Goal: Task Accomplishment & Management: Use online tool/utility

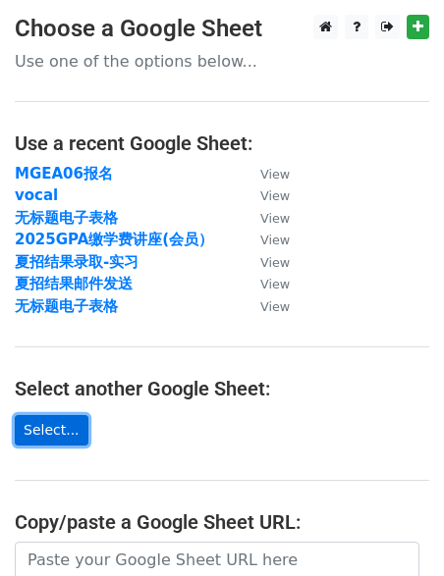
click at [54, 422] on link "Select..." at bounding box center [52, 430] width 74 height 30
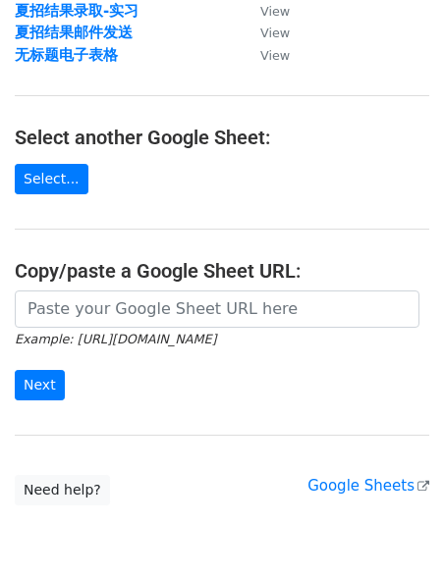
scroll to position [338, 0]
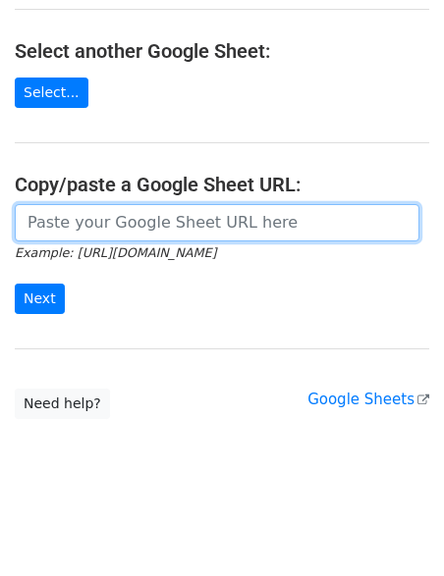
click at [57, 219] on input "url" at bounding box center [217, 222] width 405 height 37
paste input "https://docs.google.com/spreadsheets/d/1dC5PQs-5SAa7OqYgHCiRYUdO_tWIQrngQAorAe7…"
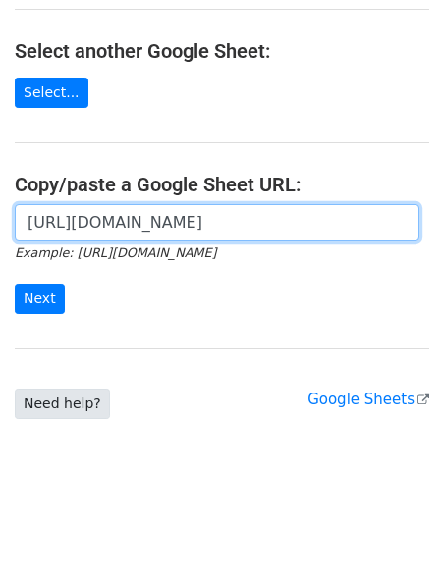
scroll to position [0, 443]
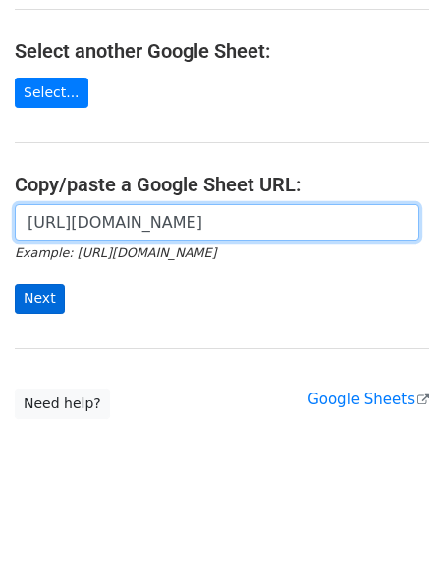
type input "https://docs.google.com/spreadsheets/d/1dC5PQs-5SAa7OqYgHCiRYUdO_tWIQrngQAorAe7…"
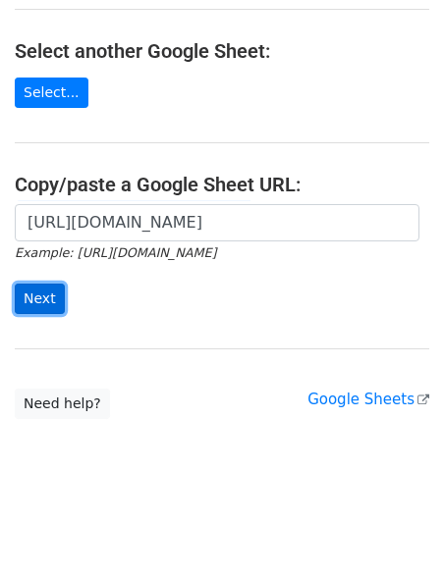
click at [41, 307] on input "Next" at bounding box center [40, 299] width 50 height 30
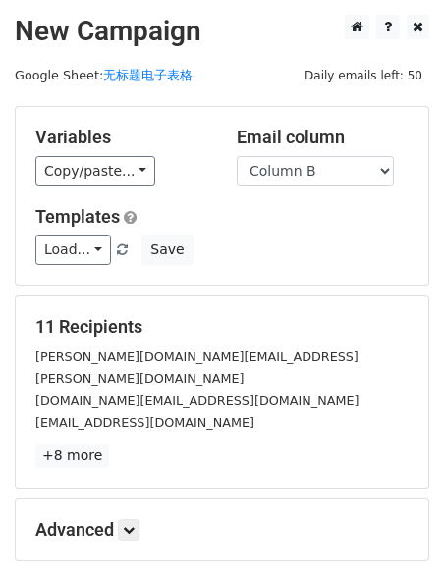
scroll to position [15, 0]
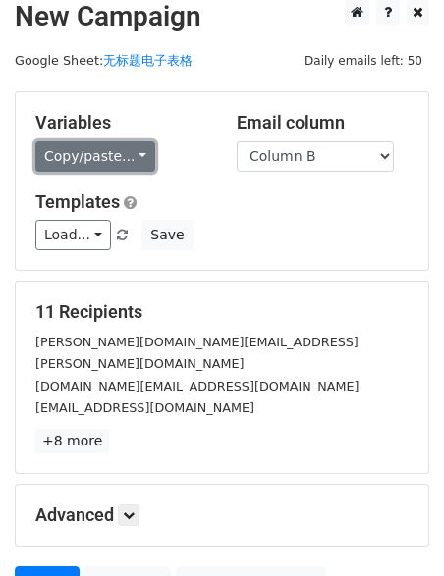
click at [136, 152] on link "Copy/paste..." at bounding box center [95, 156] width 120 height 30
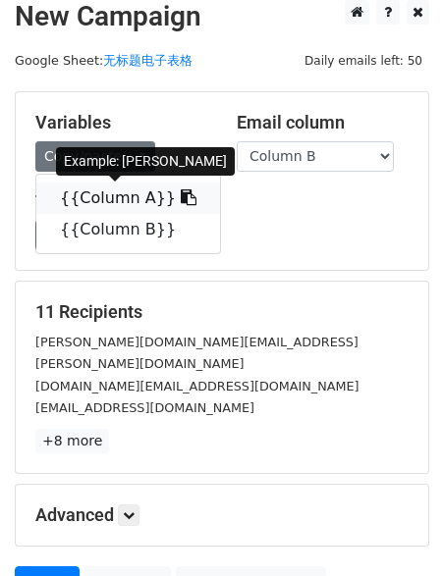
click at [107, 195] on link "{{Column A}}" at bounding box center [128, 198] width 184 height 31
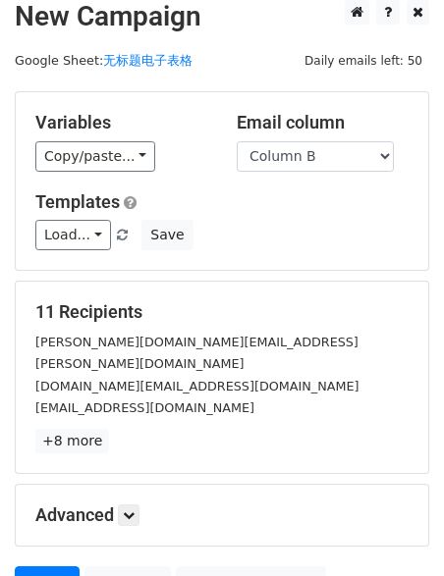
scroll to position [187, 0]
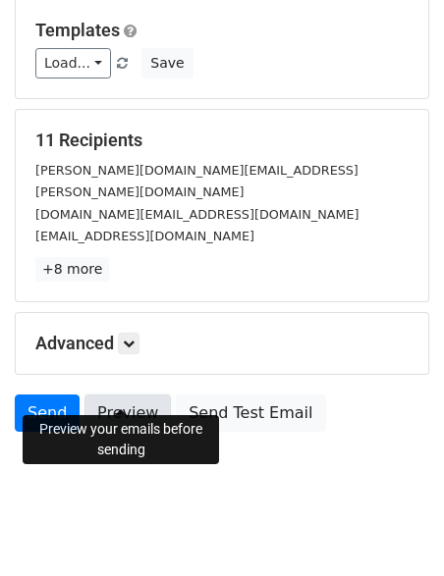
click at [130, 395] on link "Preview" at bounding box center [127, 413] width 86 height 37
click at [129, 398] on link "Preview" at bounding box center [127, 413] width 86 height 37
click at [129, 400] on link "Preview" at bounding box center [127, 413] width 86 height 37
click at [130, 395] on link "Preview" at bounding box center [127, 413] width 86 height 37
click at [126, 395] on link "Preview" at bounding box center [127, 413] width 86 height 37
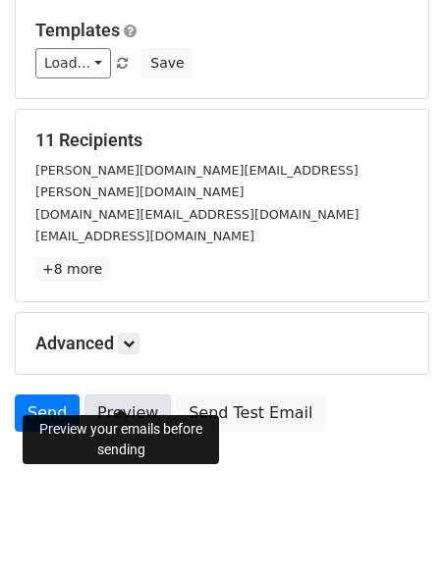
click at [135, 395] on link "Preview" at bounding box center [127, 413] width 86 height 37
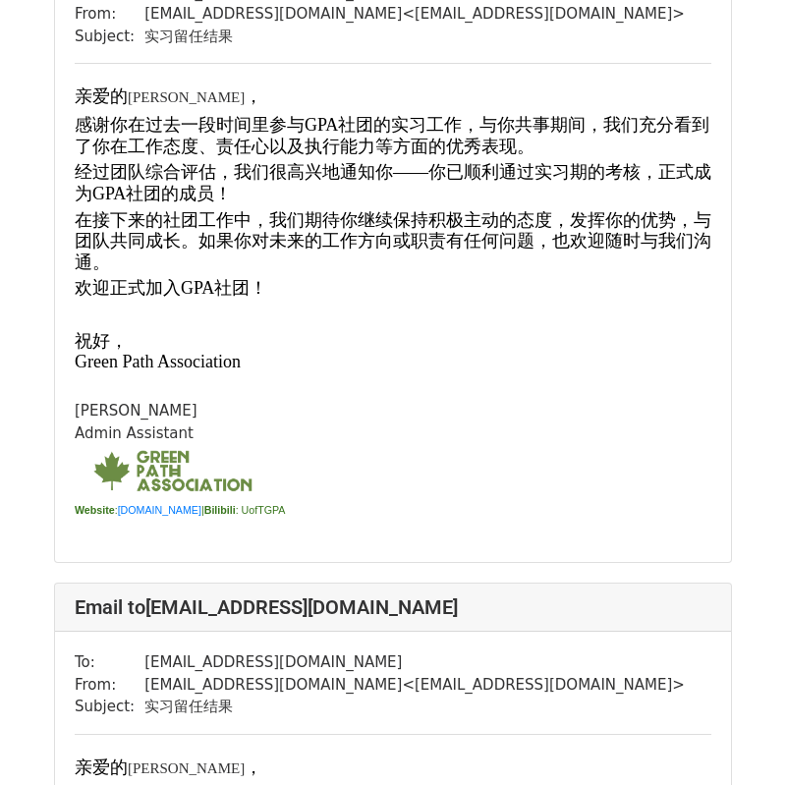
scroll to position [2392, 0]
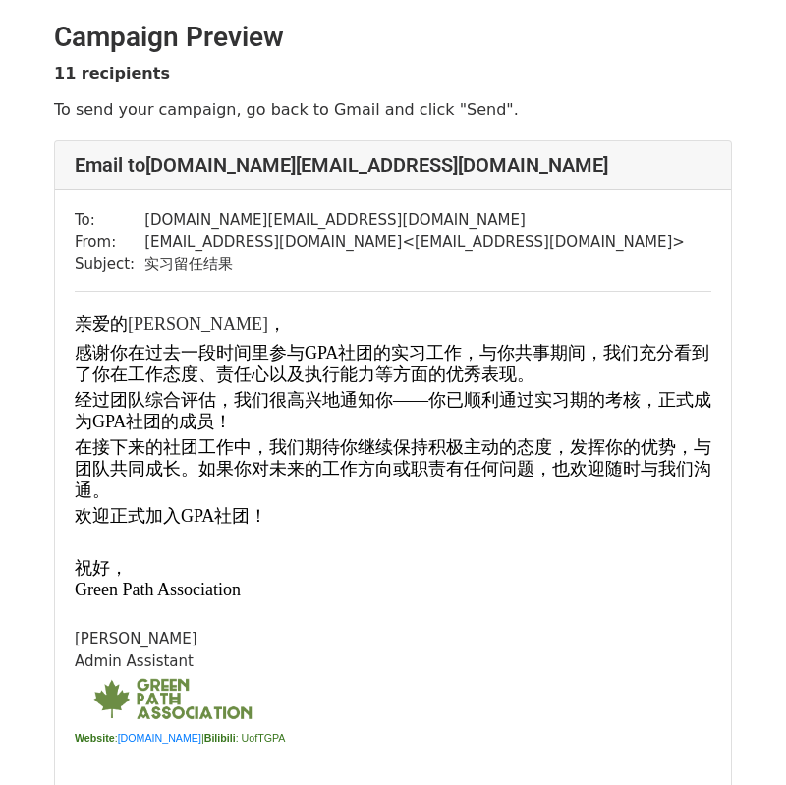
click at [245, 589] on p "祝好， G reen Path Association" at bounding box center [393, 579] width 636 height 42
drag, startPoint x: 240, startPoint y: 589, endPoint x: 74, endPoint y: 587, distance: 166.0
click at [74, 587] on div "To: sherrie.wang@mail.utoronto.ca From: hello@utscgpa.org < hello@utscgpa.org >…" at bounding box center [393, 490] width 676 height 601
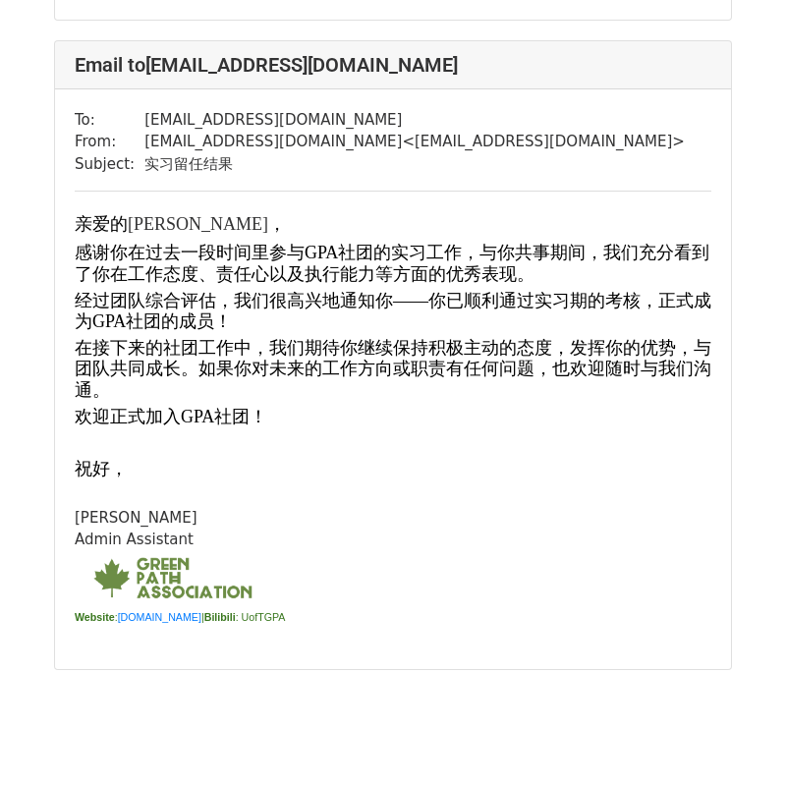
scroll to position [6654, 0]
